Goal: Obtain resource: Download file/media

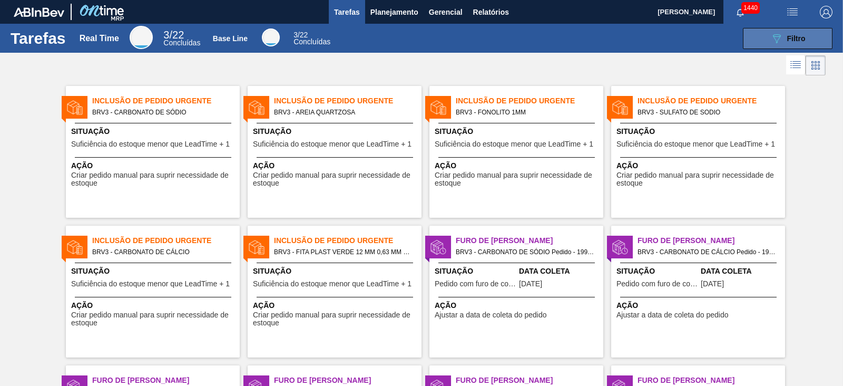
click at [782, 38] on div "089F7B8B-B2A5-4AFE-B5C0-19BA573D28AC Filtro" at bounding box center [787, 38] width 35 height 13
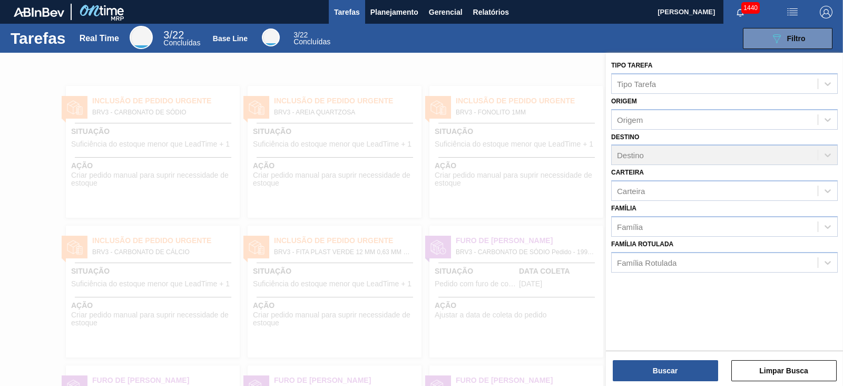
click at [653, 43] on div "089F7B8B-B2A5-4AFE-B5C0-19BA573D28AC Filtro" at bounding box center [588, 38] width 500 height 21
click at [493, 9] on span "Relatórios" at bounding box center [491, 12] width 36 height 13
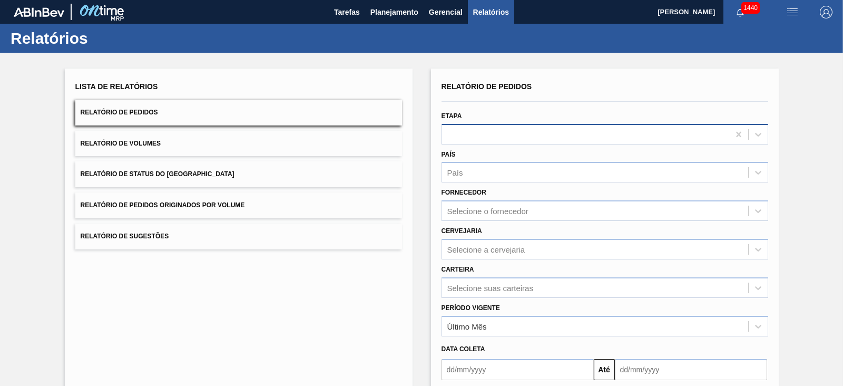
click at [516, 130] on div at bounding box center [585, 133] width 287 height 15
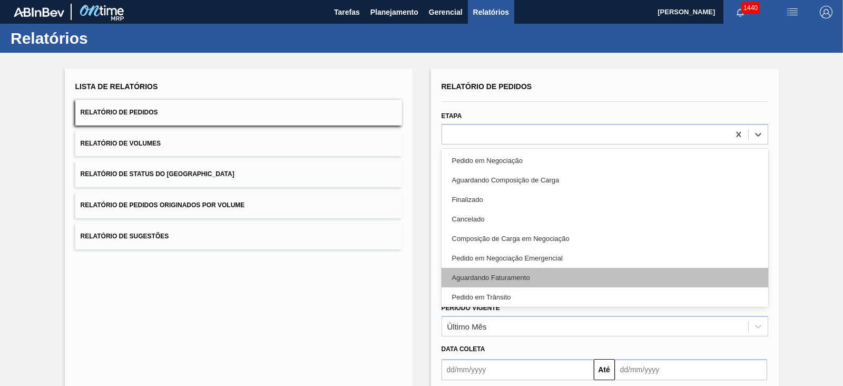
click at [518, 275] on div "Aguardando Faturamento" at bounding box center [605, 277] width 327 height 19
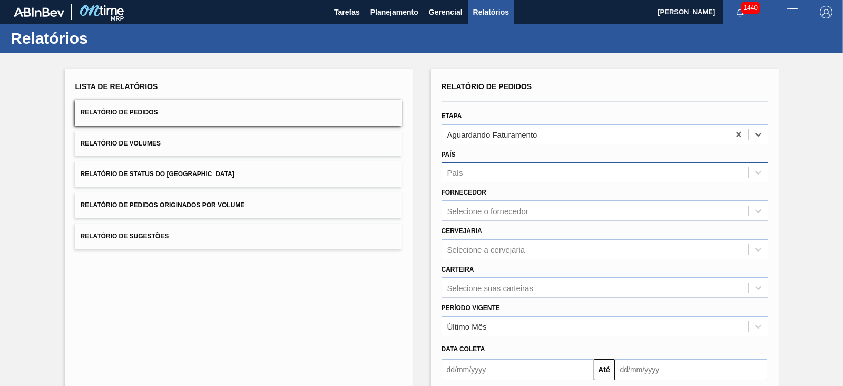
click at [485, 172] on div "País" at bounding box center [595, 172] width 306 height 15
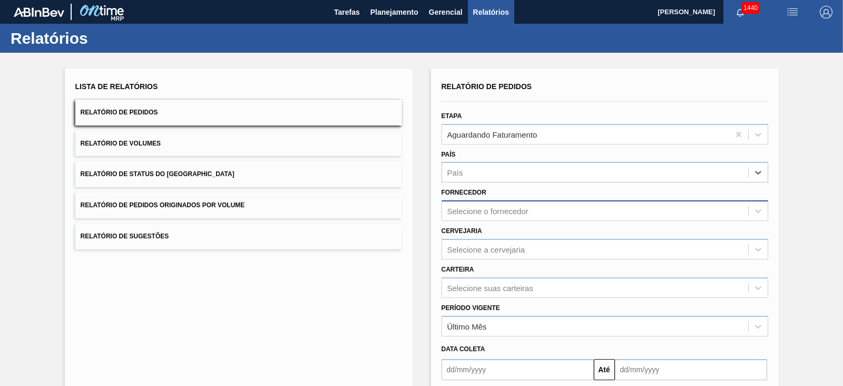
click at [503, 214] on div "Selecione o fornecedor" at bounding box center [595, 210] width 306 height 15
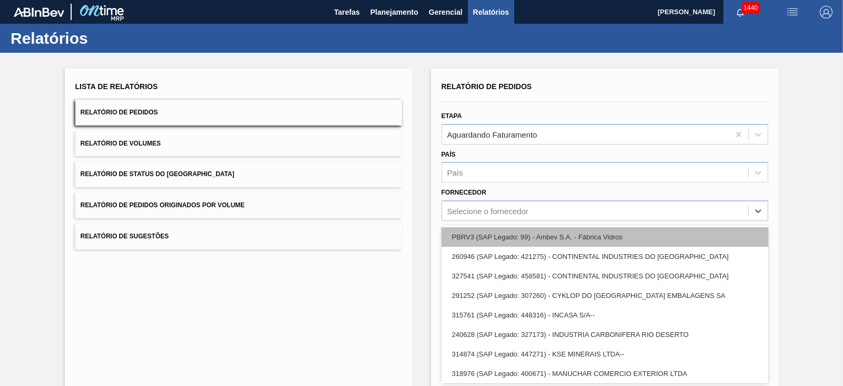
click at [521, 232] on div "PBRV3 (SAP Legado: 99) - Ambev S.A. - Fábrica Vidros" at bounding box center [605, 236] width 327 height 19
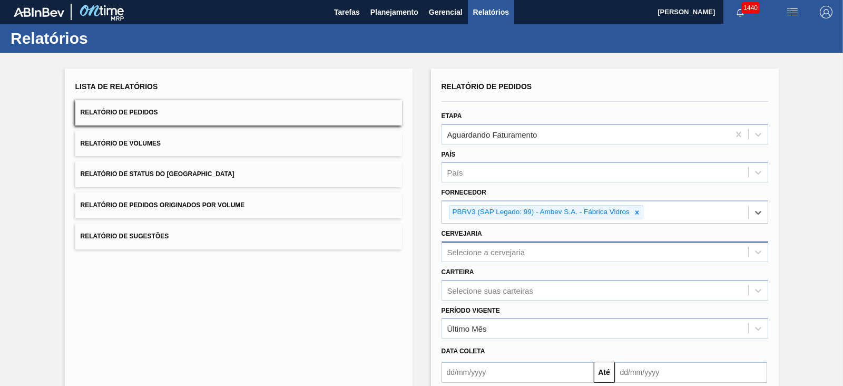
click at [485, 253] on div "Selecione a cervejaria" at bounding box center [486, 251] width 78 height 9
click at [482, 241] on div "Selecione a cervejaria" at bounding box center [605, 251] width 327 height 21
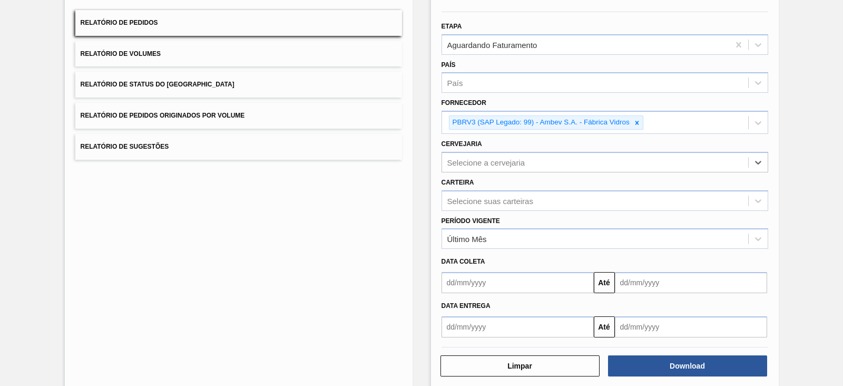
scroll to position [103, 0]
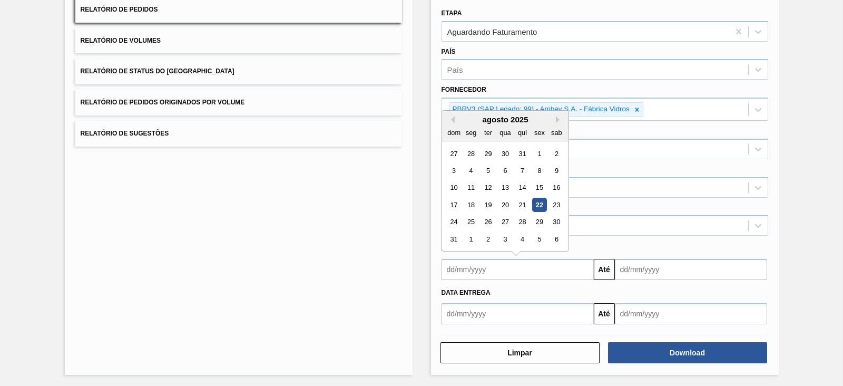
click at [506, 280] on div "Data entrega Até" at bounding box center [604, 302] width 335 height 44
click at [541, 202] on div "22" at bounding box center [539, 205] width 14 height 14
type input "[DATE]"
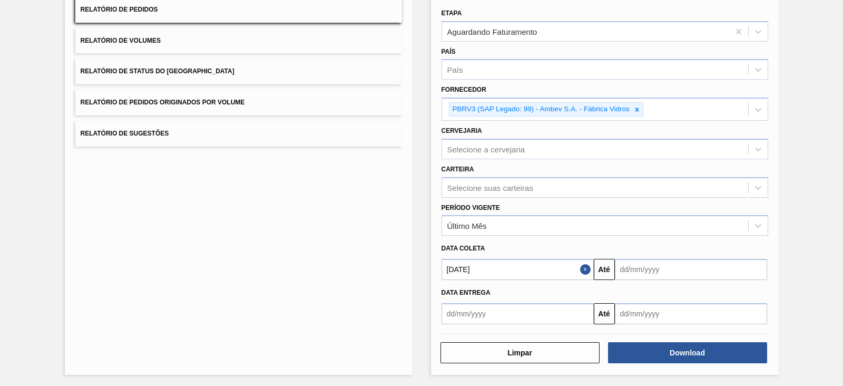
click at [648, 268] on input "text" at bounding box center [691, 269] width 152 height 21
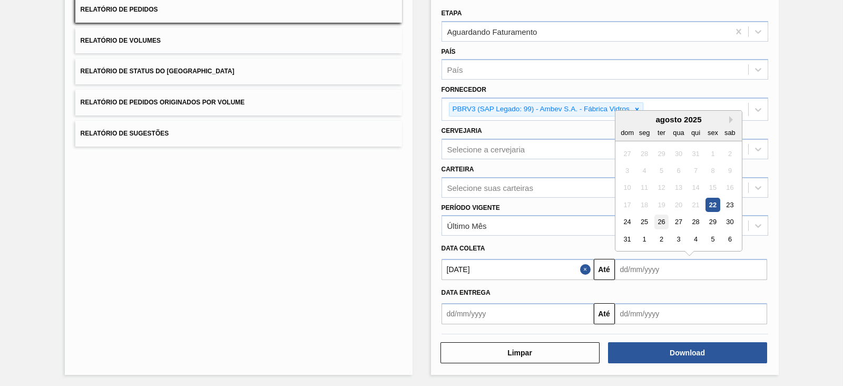
click at [661, 222] on div "26" at bounding box center [661, 222] width 14 height 14
type input "[DATE]"
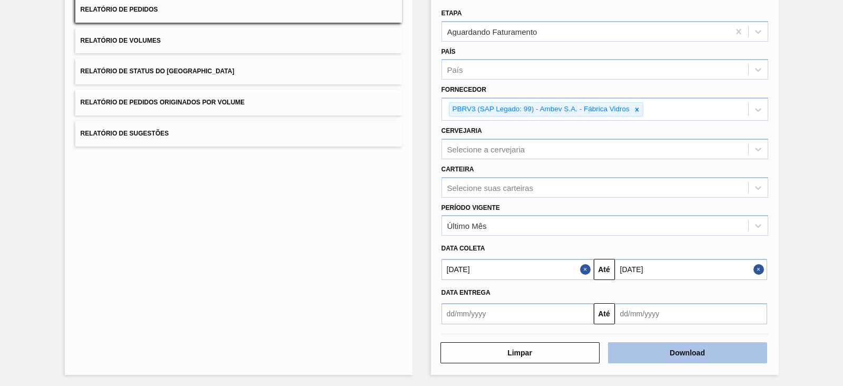
click at [663, 347] on button "Download" at bounding box center [687, 352] width 159 height 21
